Goal: Task Accomplishment & Management: Complete application form

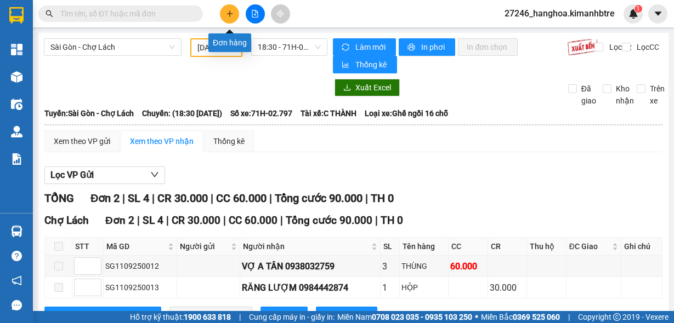
click at [230, 17] on icon "plus" at bounding box center [230, 14] width 8 height 8
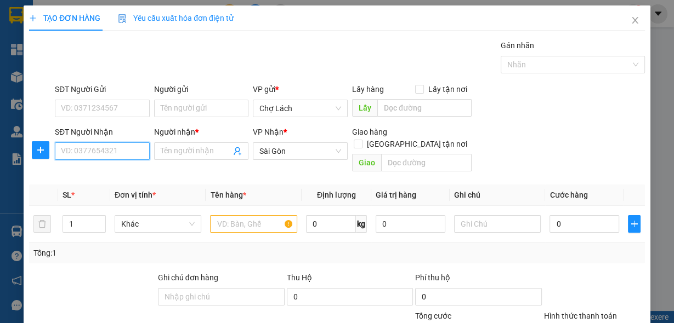
click at [94, 154] on input "SĐT Người Nhận" at bounding box center [102, 152] width 95 height 18
click at [77, 149] on input "0939552827" at bounding box center [102, 152] width 95 height 18
type input "0939552827"
click at [171, 147] on input "Người nhận *" at bounding box center [196, 151] width 71 height 12
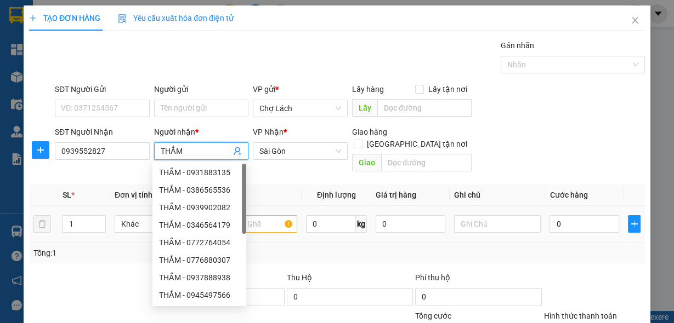
type input "THẮM"
click at [257, 215] on input "text" at bounding box center [253, 224] width 87 height 18
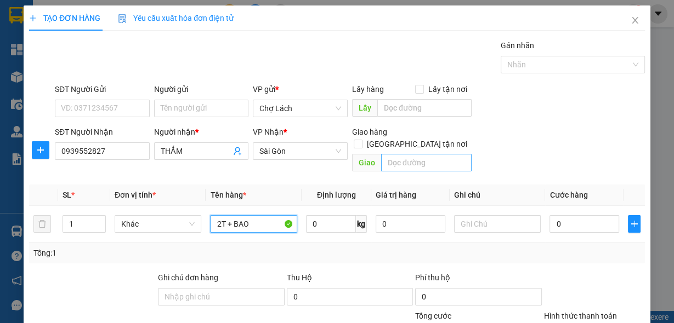
type input "2T + BAO"
click at [429, 154] on input "text" at bounding box center [426, 163] width 90 height 18
type input "N4 BÌNH ĐIỀN"
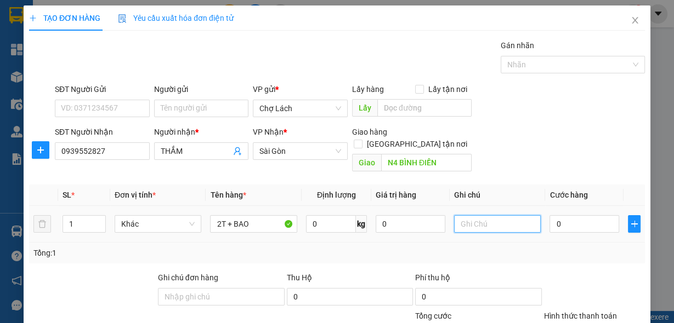
click at [499, 218] on input "text" at bounding box center [497, 224] width 87 height 18
type input "6 RI CC"
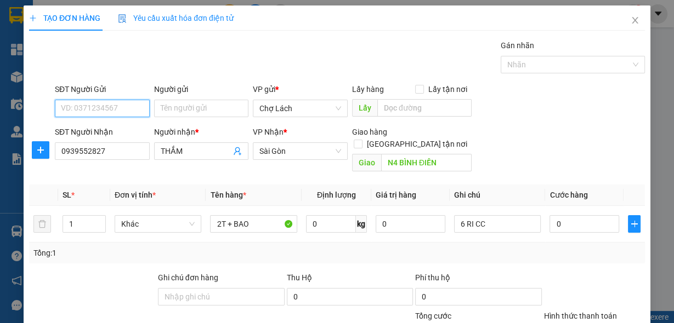
click at [108, 110] on input "SĐT Người Gửi" at bounding box center [102, 109] width 95 height 18
type input "0982628942"
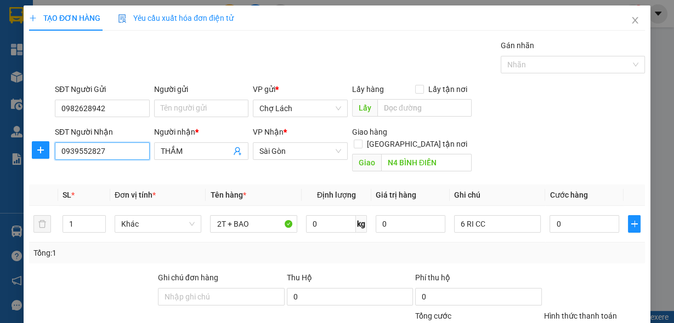
click at [77, 152] on input "0939552827" at bounding box center [102, 152] width 95 height 18
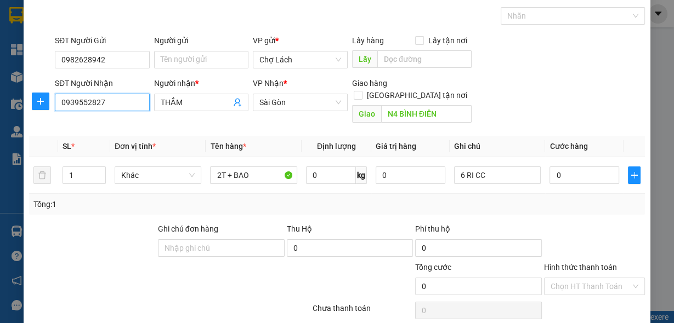
scroll to position [81, 0]
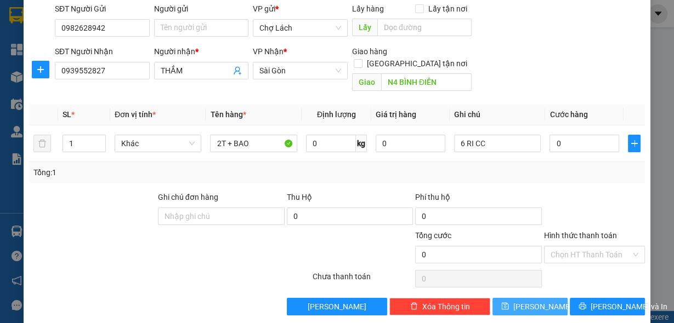
click at [530, 301] on span "[PERSON_NAME]" at bounding box center [542, 307] width 59 height 12
